Goal: Check status: Check status

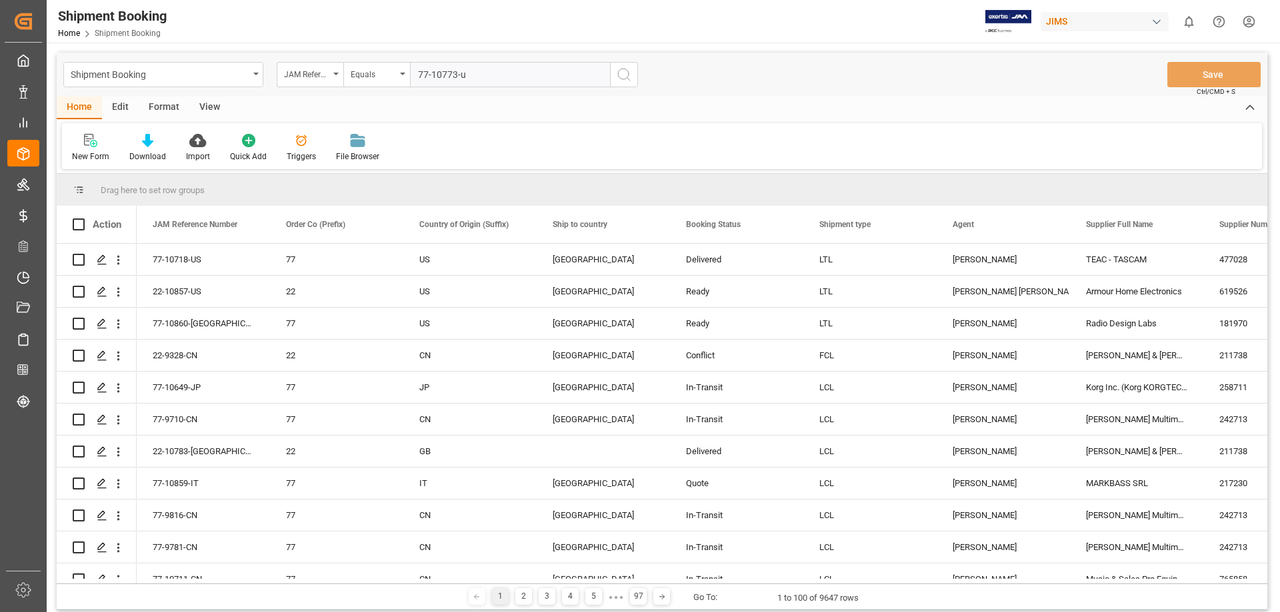
type input "77-10773-us"
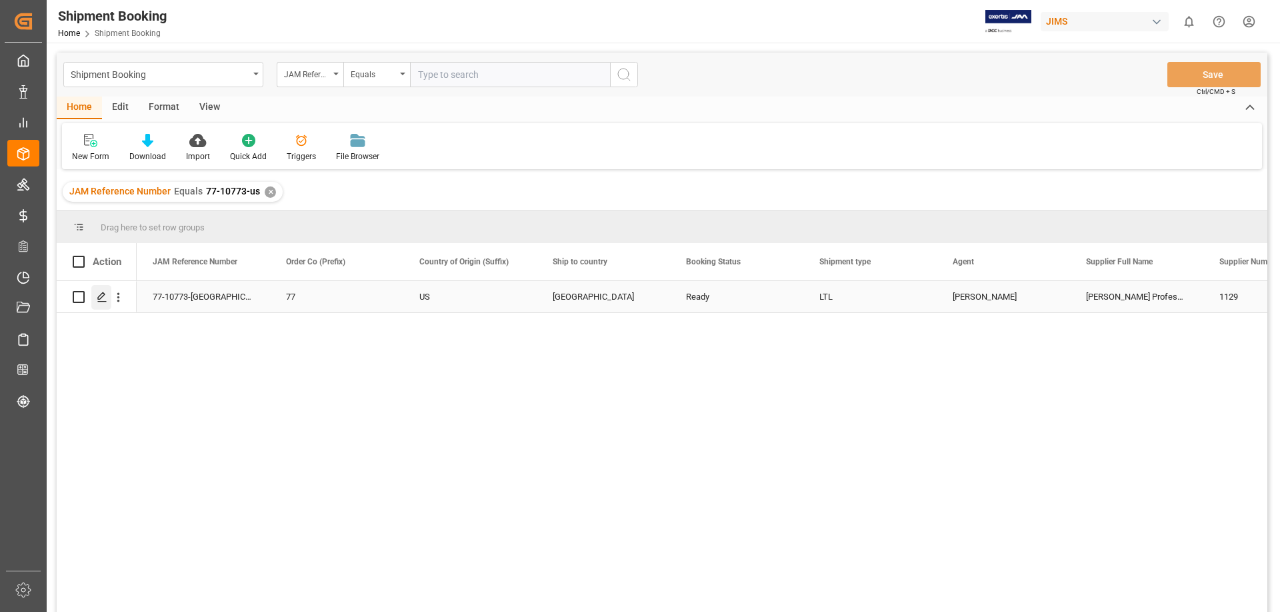
click at [103, 296] on icon "Press SPACE to select this row." at bounding box center [102, 297] width 11 height 11
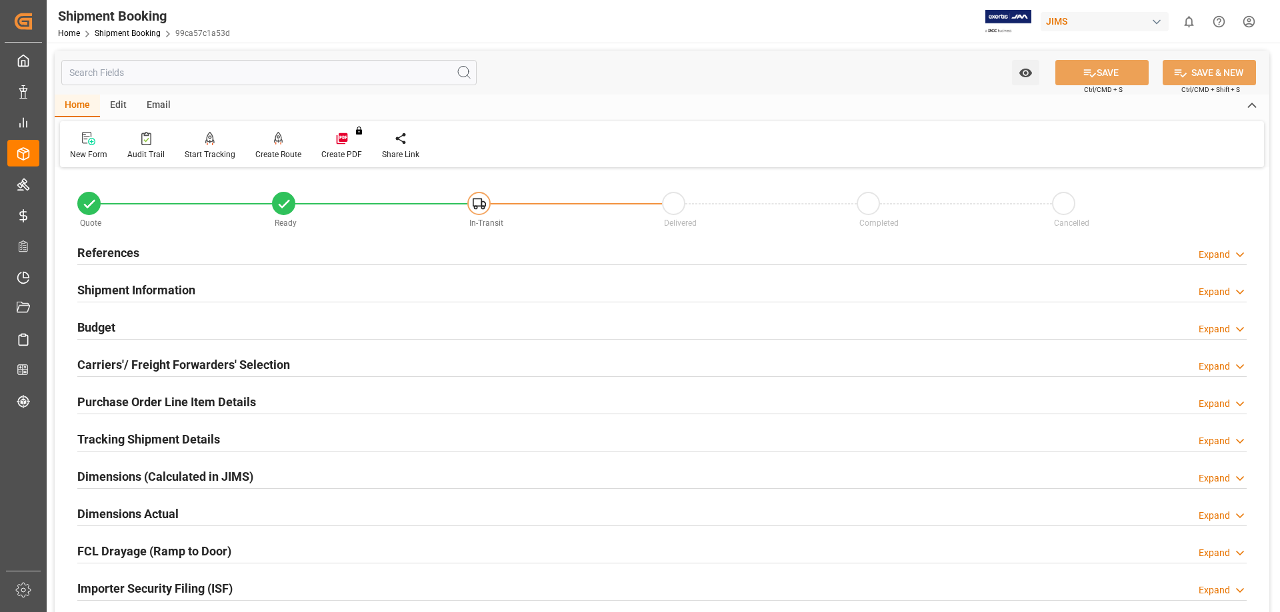
click at [101, 330] on h2 "Budget" at bounding box center [96, 328] width 38 height 18
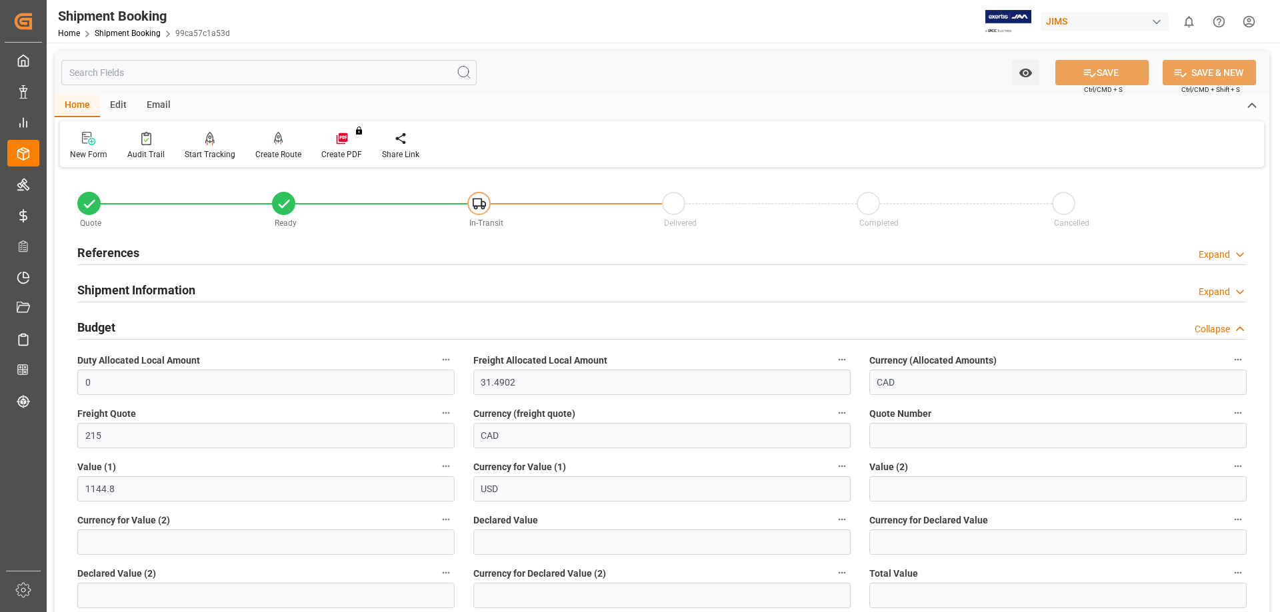
click at [102, 328] on h2 "Budget" at bounding box center [96, 328] width 38 height 18
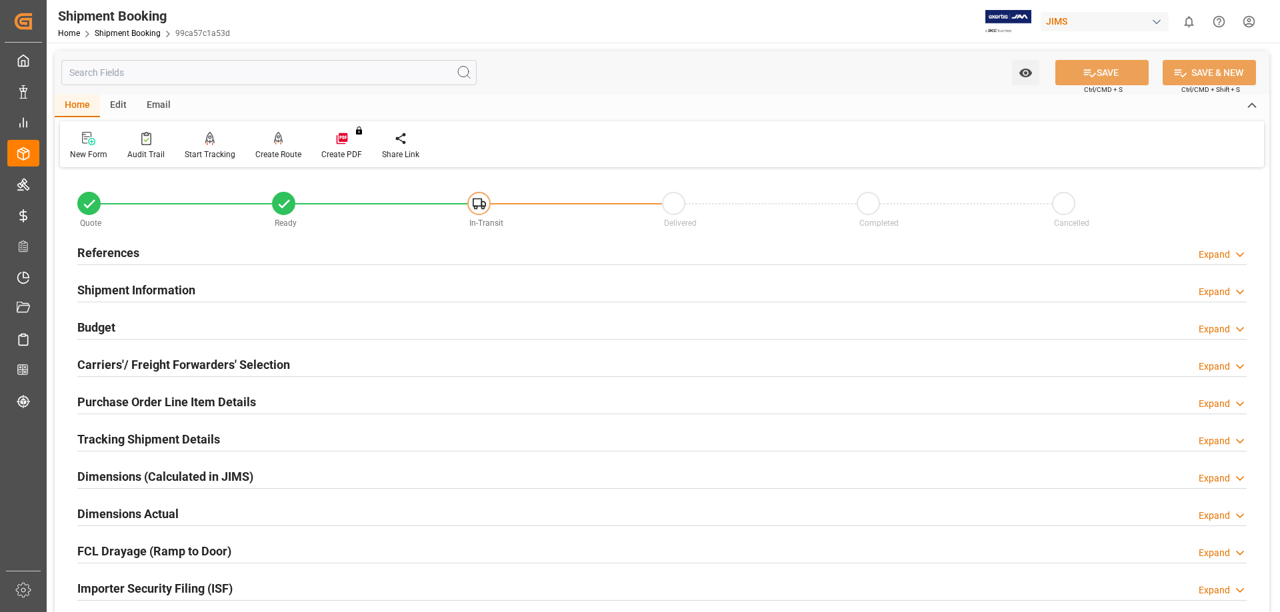
click at [113, 364] on h2 "Carriers'/ Freight Forwarders' Selection" at bounding box center [183, 365] width 213 height 18
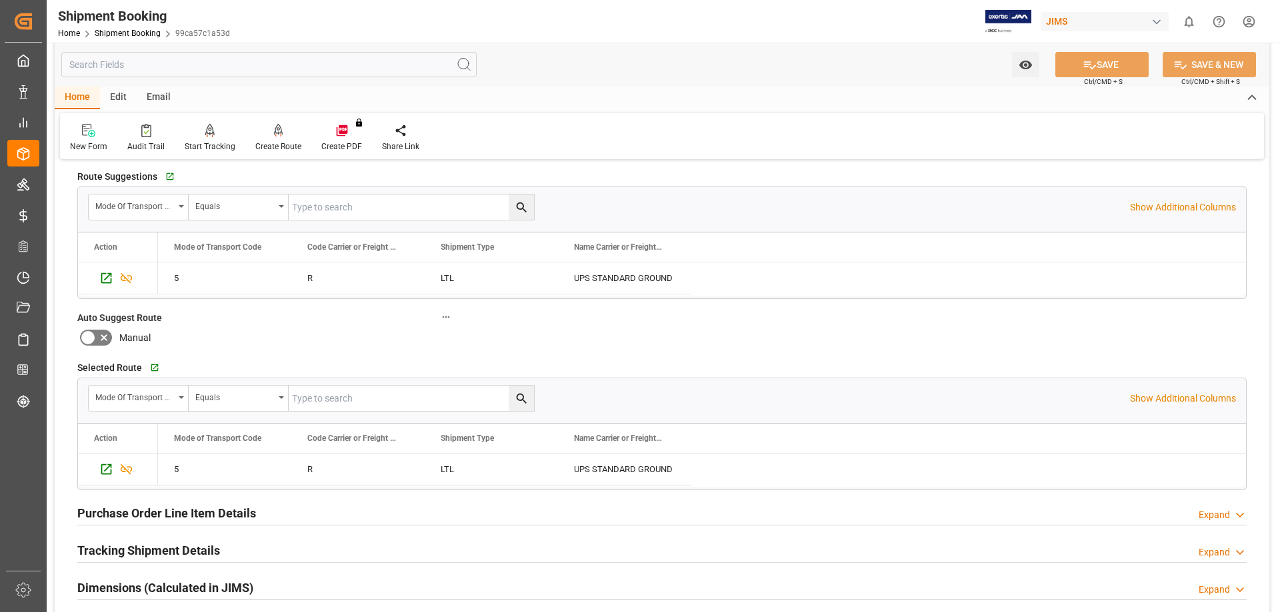
scroll to position [333, 0]
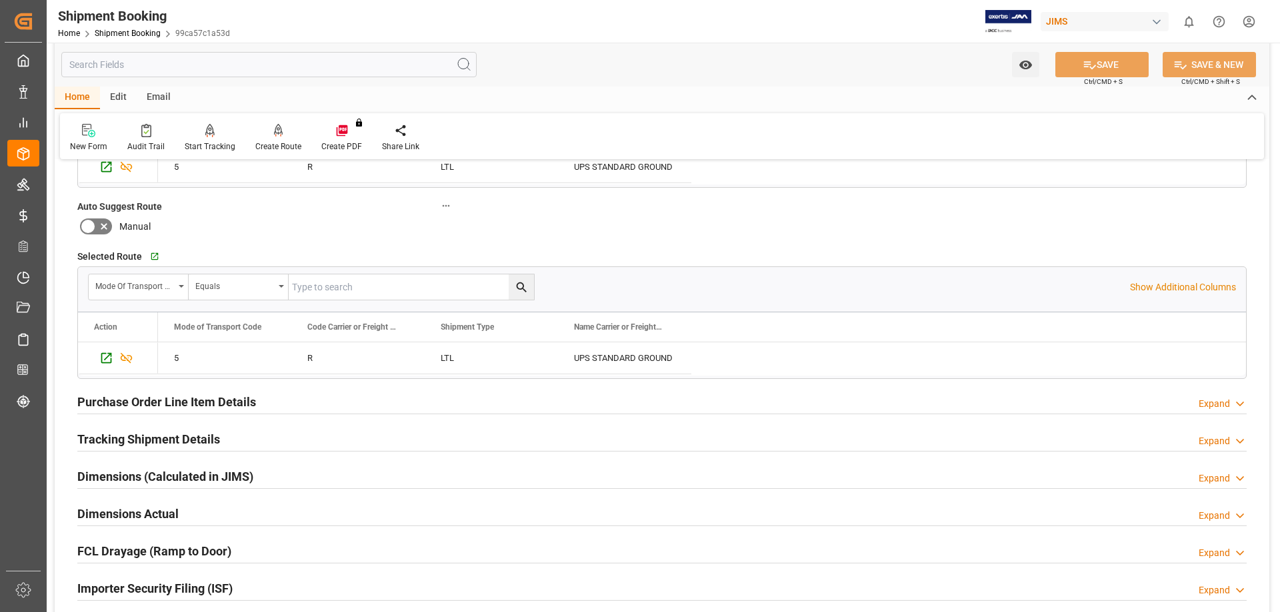
click at [141, 404] on h2 "Purchase Order Line Item Details" at bounding box center [166, 402] width 179 height 18
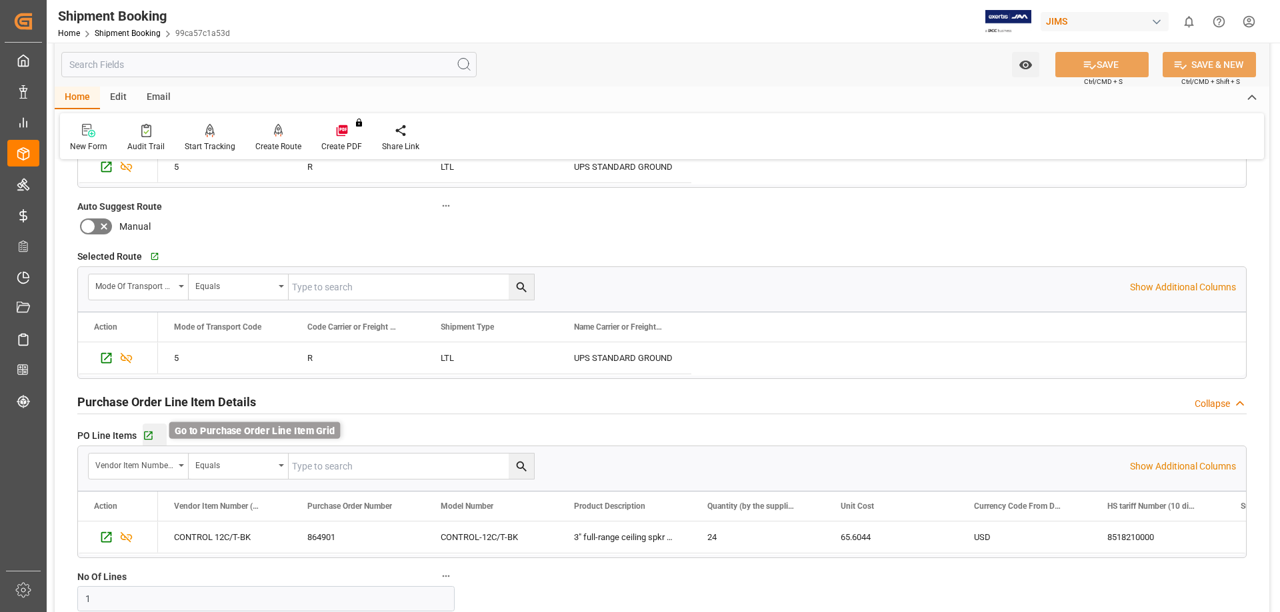
click at [151, 432] on icon "button" at bounding box center [148, 436] width 9 height 9
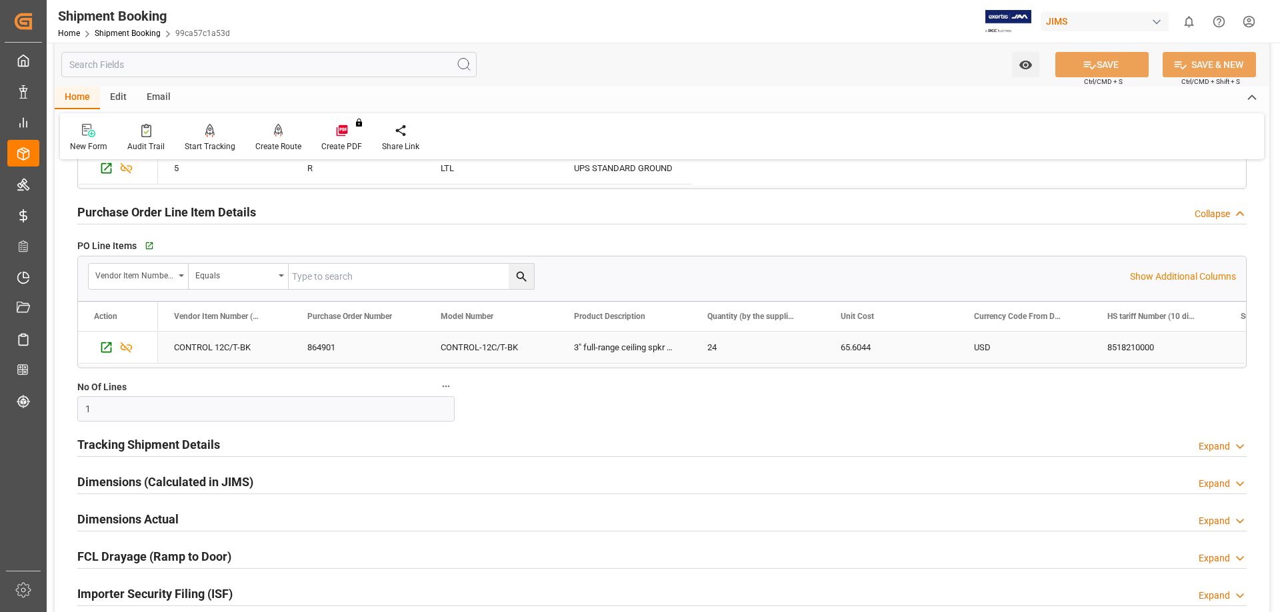
scroll to position [555, 0]
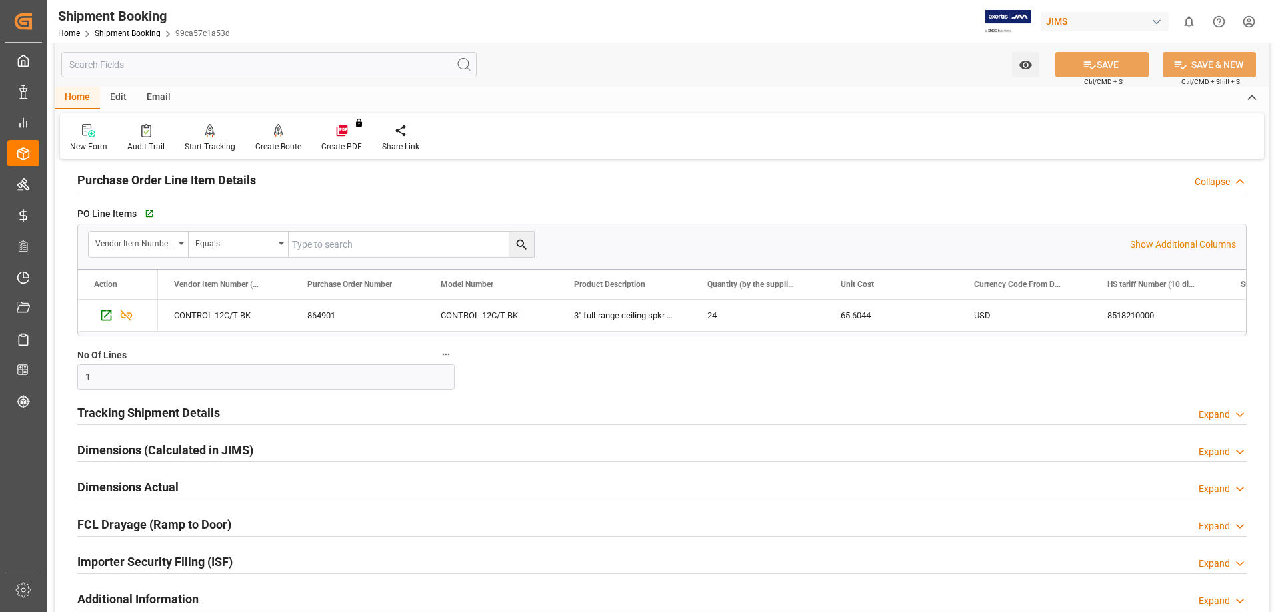
click at [163, 414] on h2 "Tracking Shipment Details" at bounding box center [148, 413] width 143 height 18
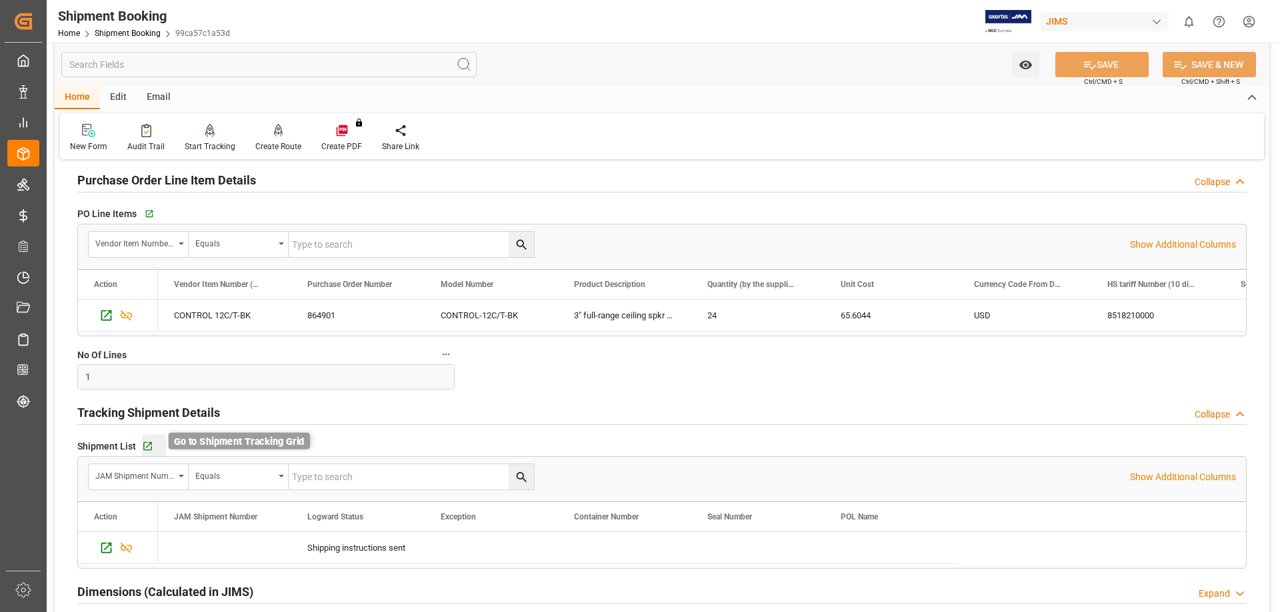
click at [146, 445] on icon "button" at bounding box center [147, 446] width 11 height 11
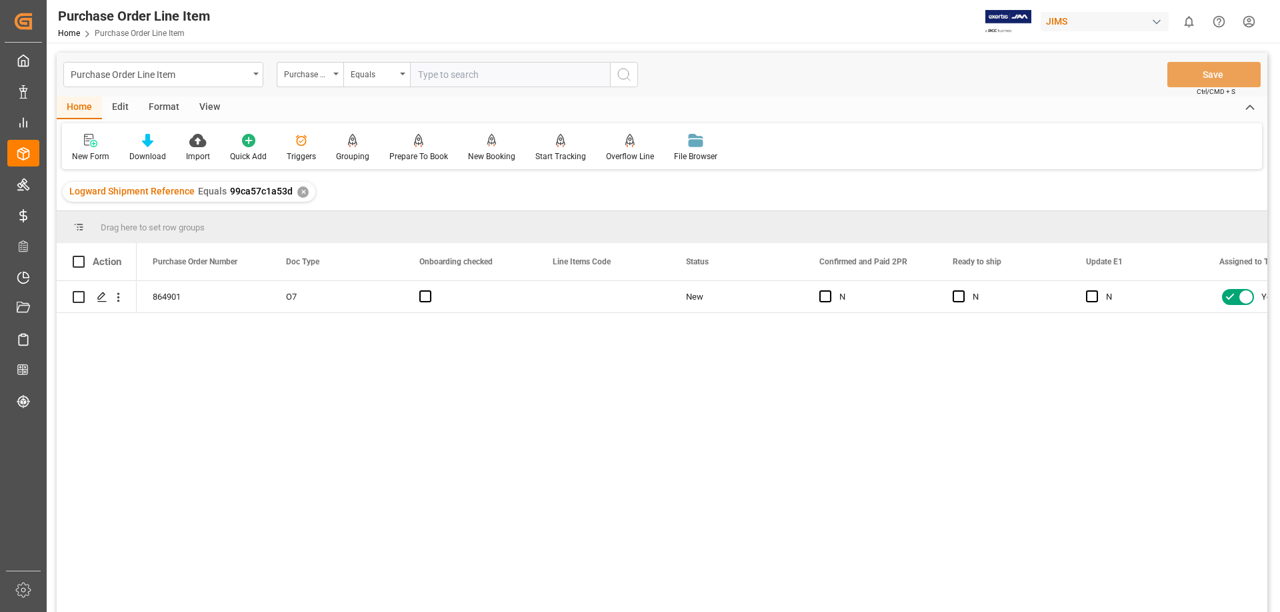
click at [199, 105] on div "View" at bounding box center [209, 108] width 41 height 23
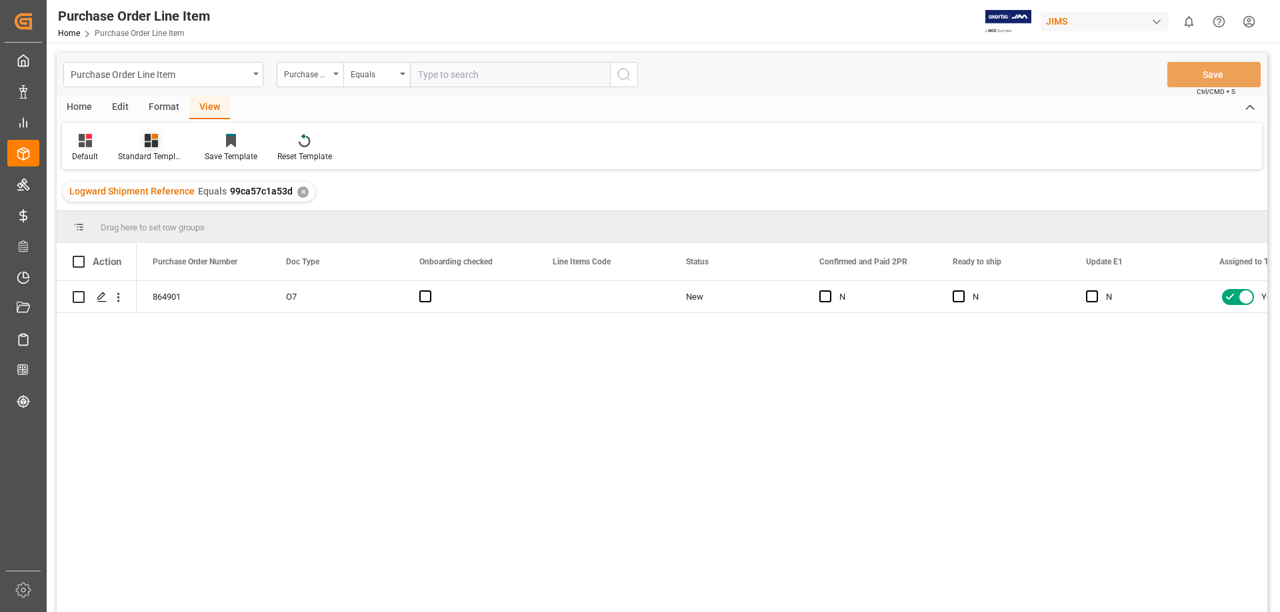
click at [160, 149] on div "Standard Templates" at bounding box center [151, 147] width 87 height 29
click at [192, 243] on div "HS Listing [GEOGRAPHIC_DATA]" at bounding box center [187, 243] width 117 height 14
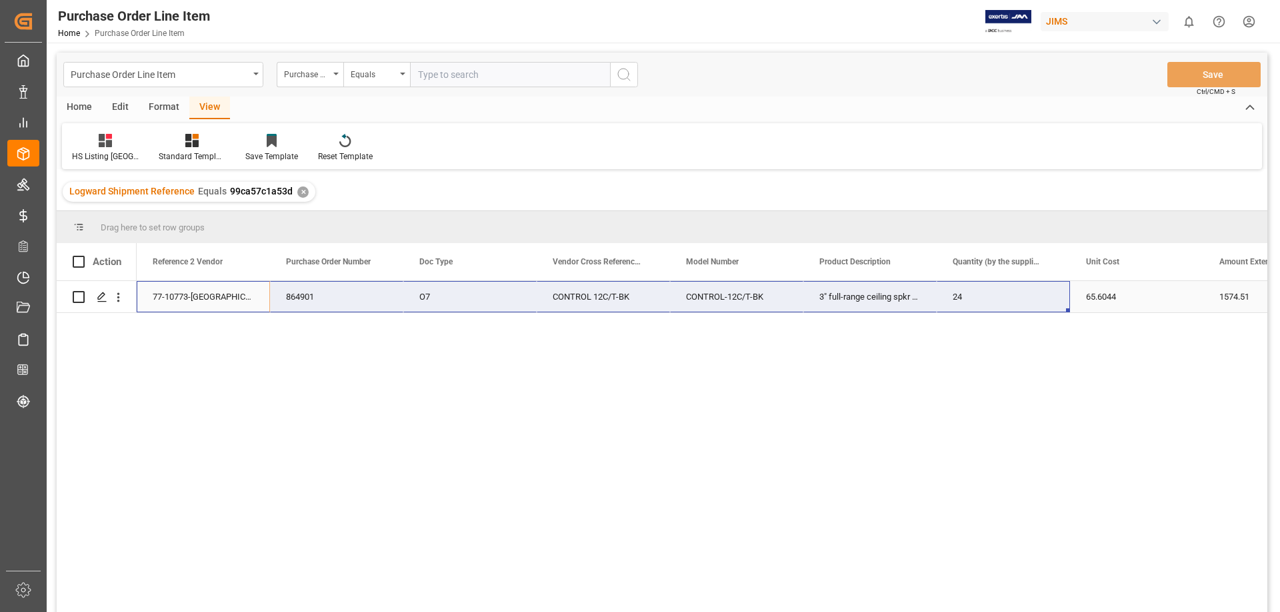
drag, startPoint x: 142, startPoint y: 303, endPoint x: 975, endPoint y: 301, distance: 833.1
click at [975, 301] on div "864901 O7 77-10773-US CONTROL 12C/T-BK CONTROL-12C/T-BK 3" full-range ceiling s…" at bounding box center [1226, 297] width 2179 height 32
click at [750, 389] on div "864901 O7 77-10773-US CONTROL 12C/T-BK CONTROL-12C/T-BK 3" full-range ceiling s…" at bounding box center [702, 451] width 1130 height 340
click at [1146, 401] on div "864901 O7 77-10773-US CONTROL 12C/T-BK CONTROL-12C/T-BK 3" full-range ceiling s…" at bounding box center [702, 451] width 1130 height 340
click at [1172, 297] on div "65.6044" at bounding box center [1136, 296] width 133 height 31
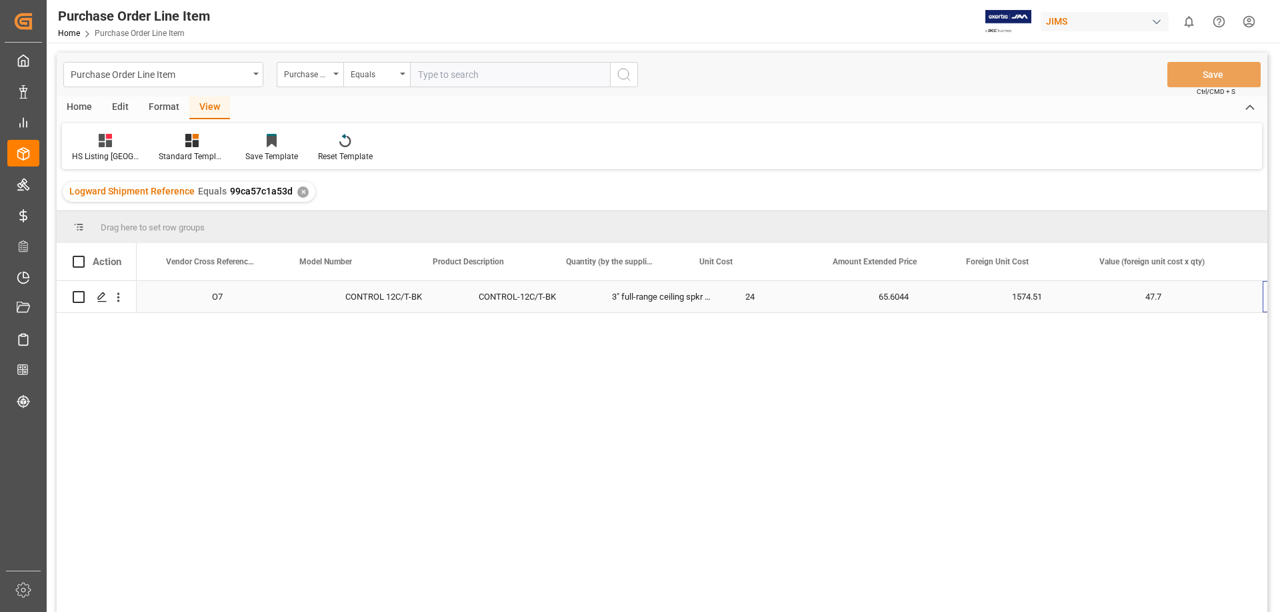
scroll to position [0, 387]
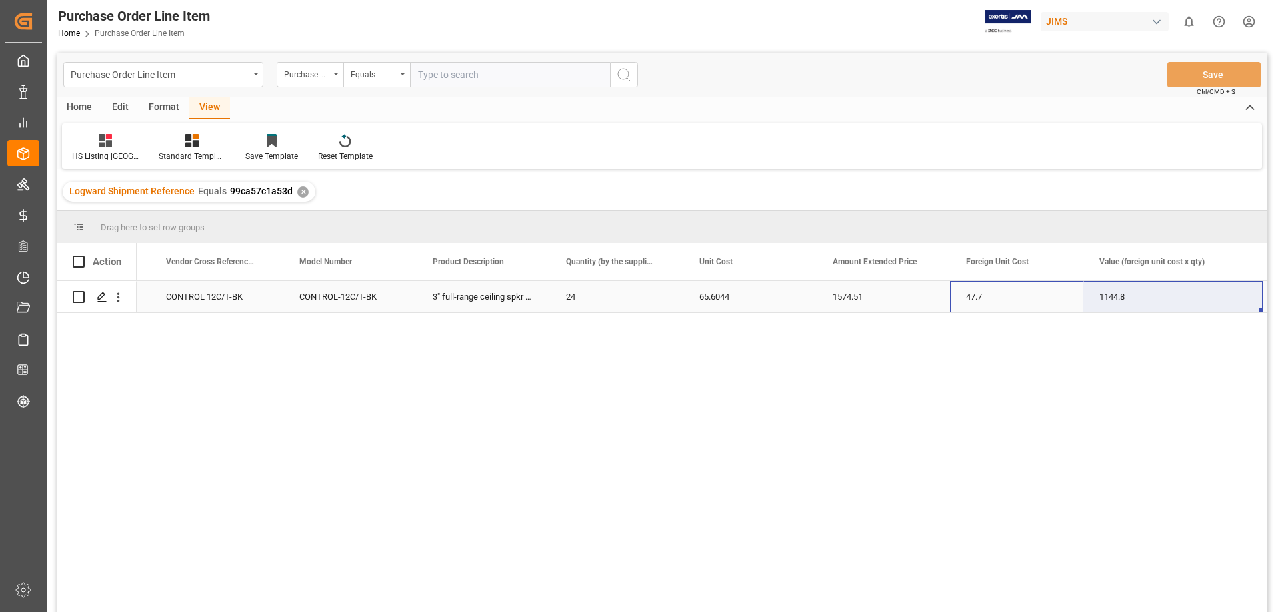
drag, startPoint x: 960, startPoint y: 298, endPoint x: 1117, endPoint y: 295, distance: 157.3
click at [1117, 295] on div "864901 O7 CONTROL 12C/T-BK CONTROL-12C/T-BK 3" full-range ceiling spkr blk 24 6…" at bounding box center [839, 297] width 2179 height 32
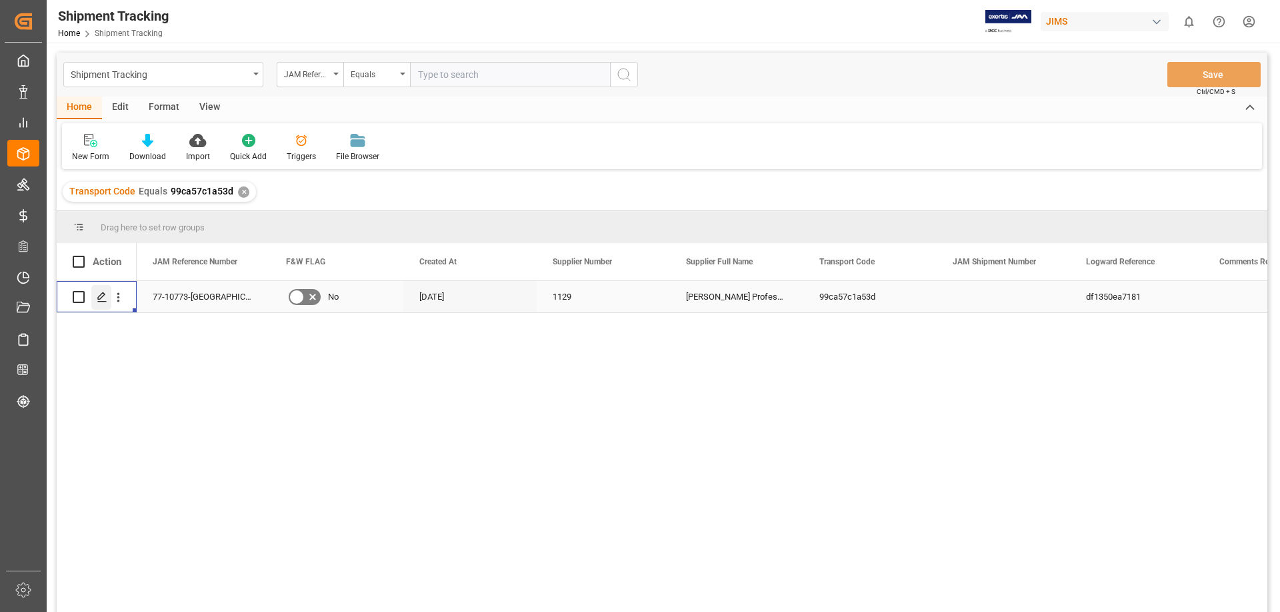
click at [103, 299] on icon "Press SPACE to select this row." at bounding box center [102, 297] width 11 height 11
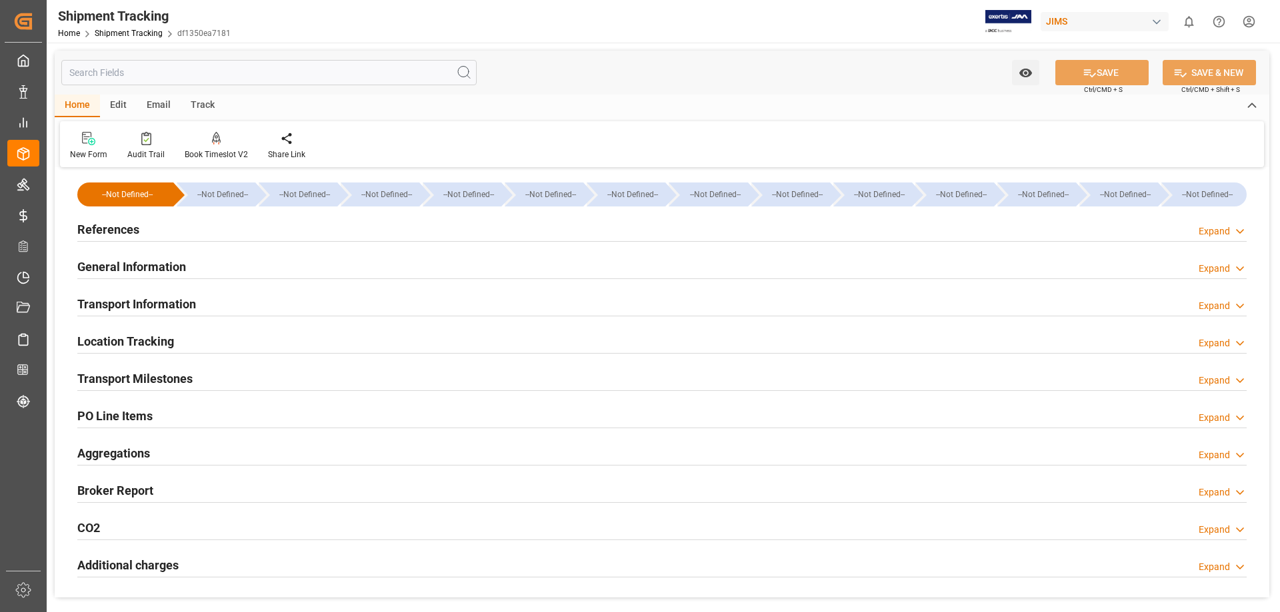
click at [120, 308] on h2 "Transport Information" at bounding box center [136, 304] width 119 height 18
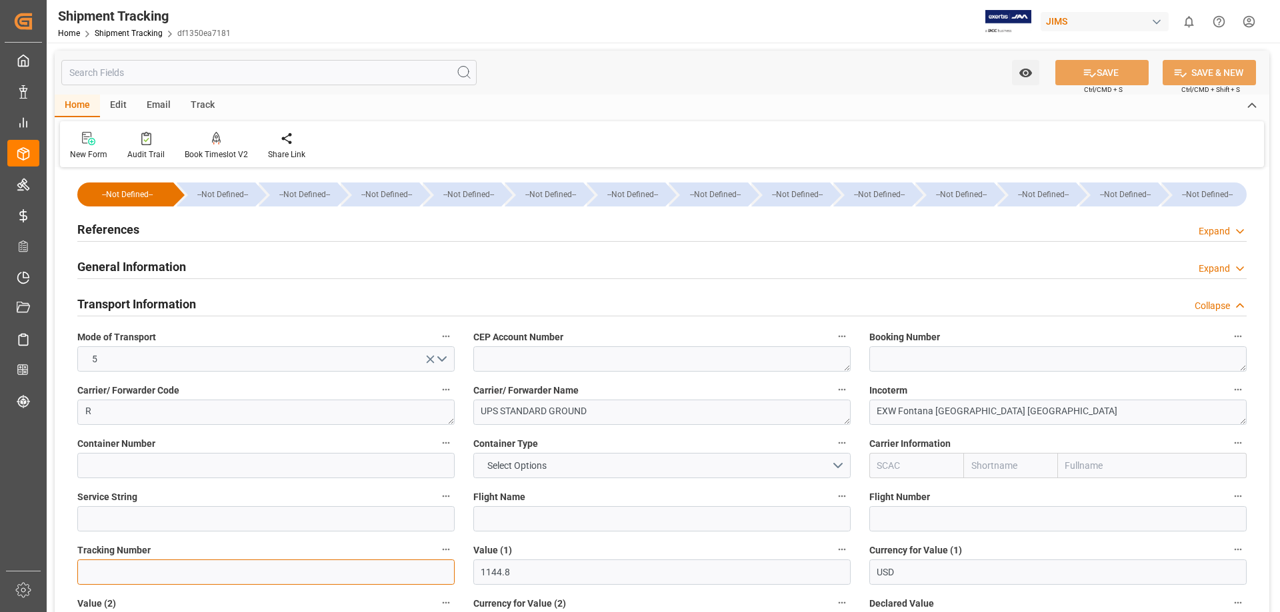
click at [293, 572] on input at bounding box center [265, 572] width 377 height 25
paste input "1Z786Y196804425570"
type input "1Z786Y196804425570"
click at [638, 283] on div "General Information Expand" at bounding box center [662, 267] width 1188 height 37
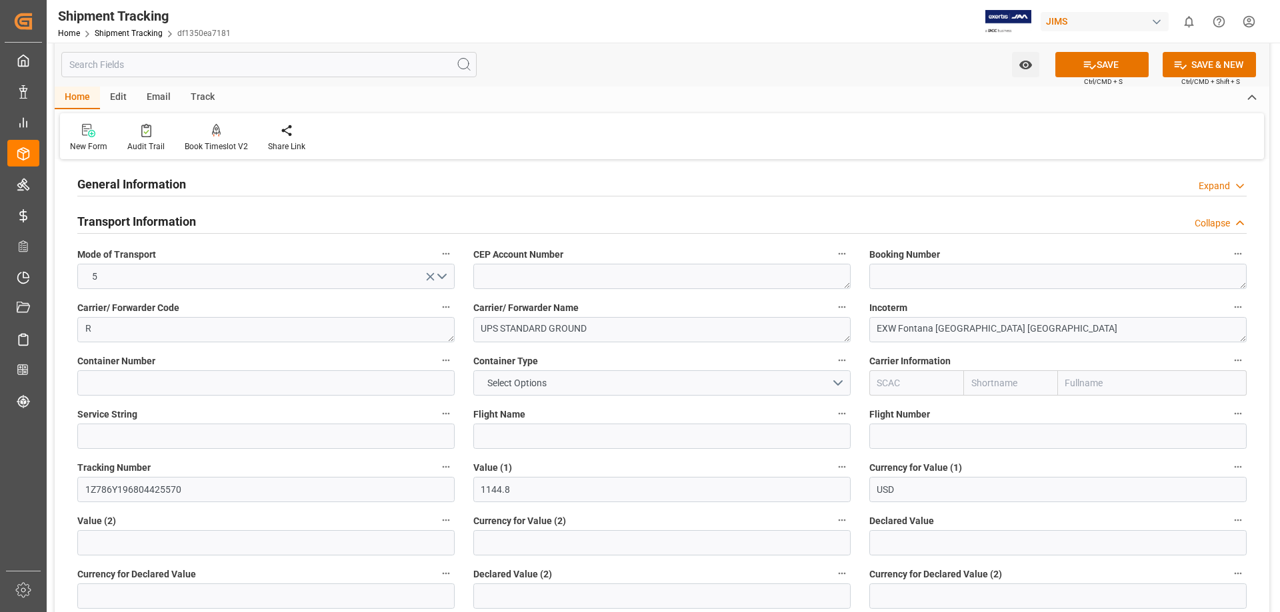
scroll to position [111, 0]
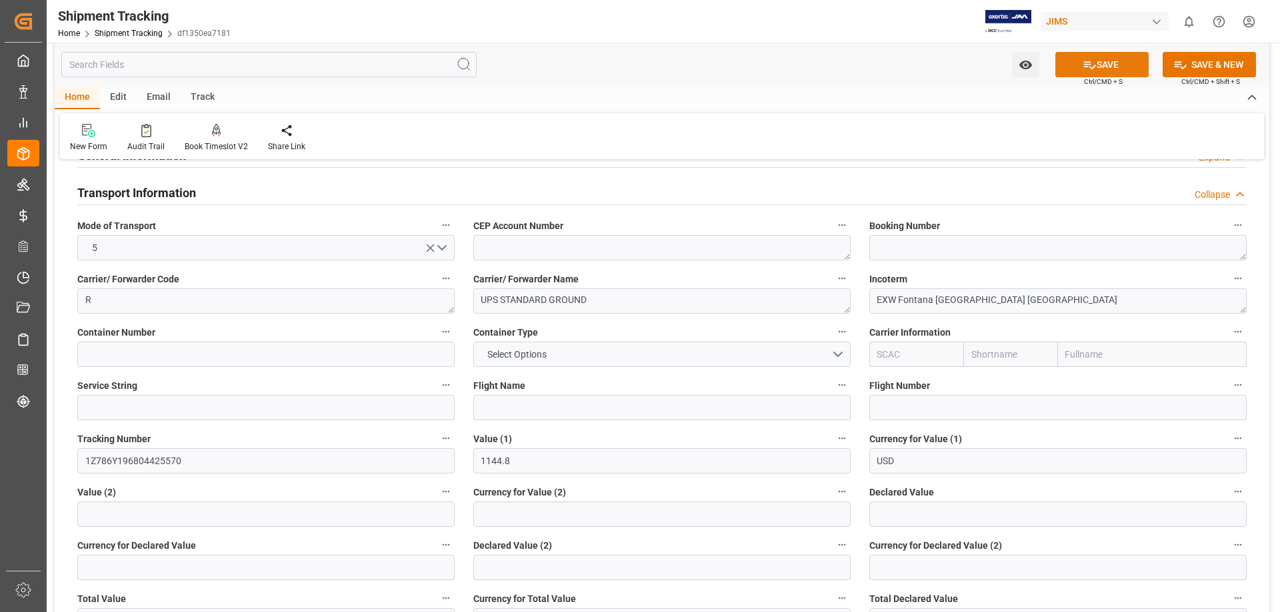
click at [1084, 66] on icon at bounding box center [1090, 65] width 12 height 8
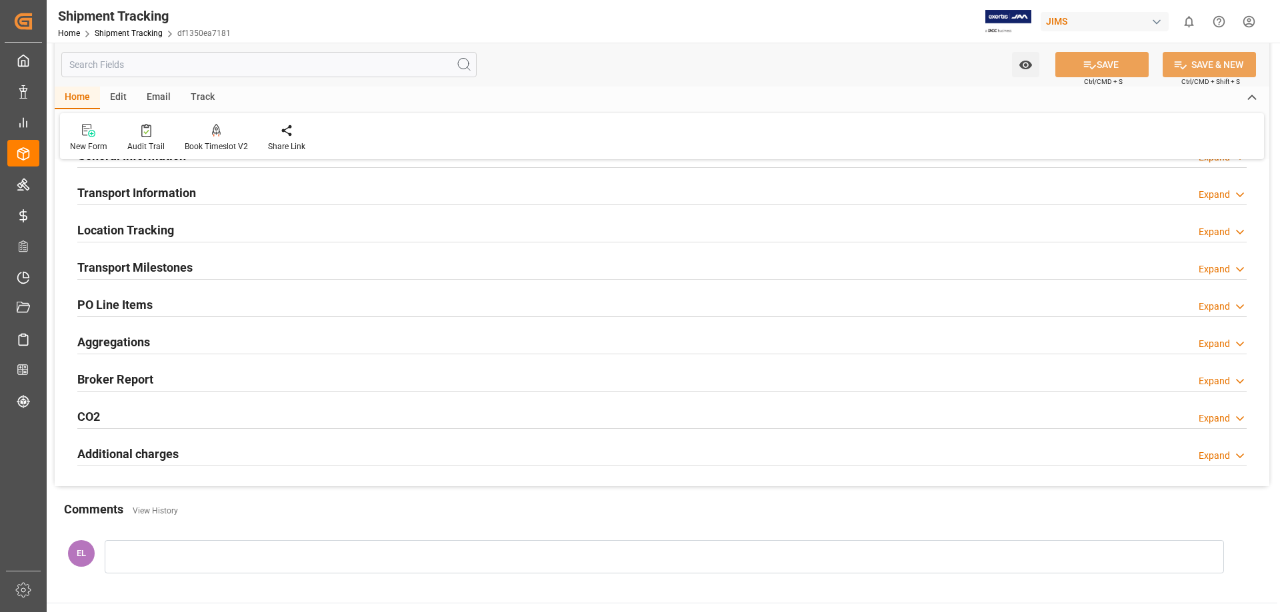
click at [133, 262] on h2 "Transport Milestones" at bounding box center [134, 268] width 115 height 18
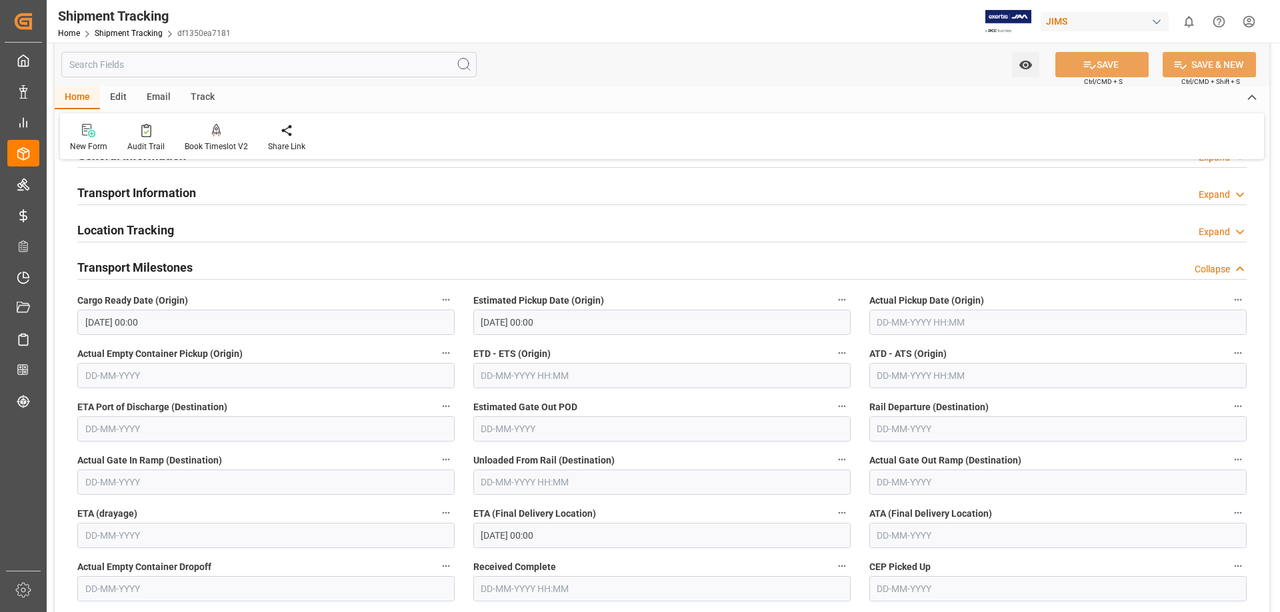
click at [503, 325] on input "02-09-2025 00:00" at bounding box center [661, 322] width 377 height 25
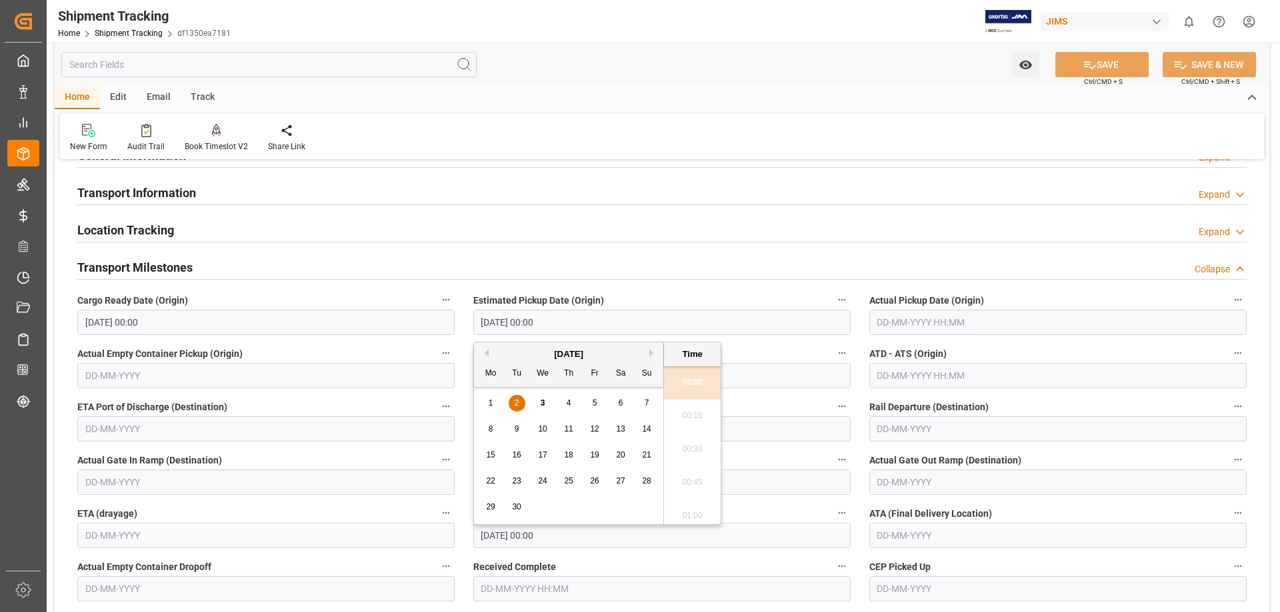
click at [546, 403] on div "3" at bounding box center [543, 404] width 17 height 16
type input "03-09-2025 00:00"
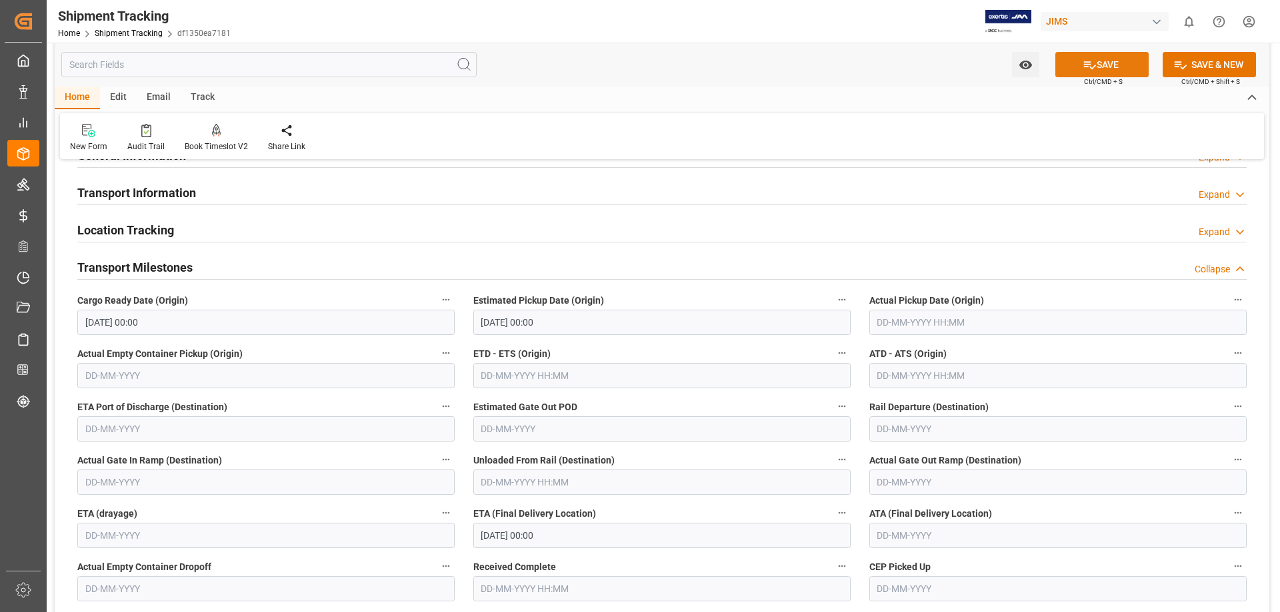
click at [1100, 67] on button "SAVE" at bounding box center [1101, 64] width 93 height 25
